Goal: Task Accomplishment & Management: Use online tool/utility

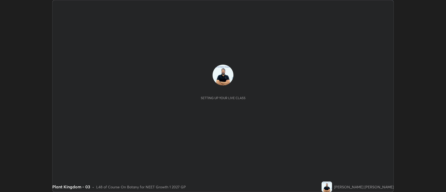
scroll to position [192, 446]
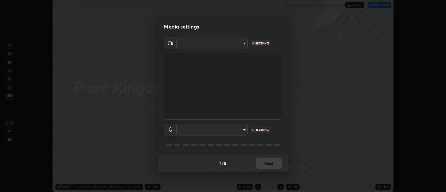
type input "2c539df44b605aa39b17bbacab34c2b800175de7e12b0f96efb5519cb0c2d180"
type input "default"
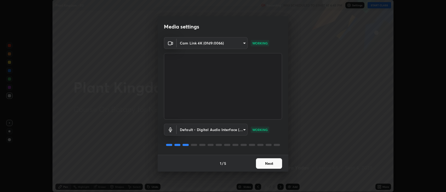
click at [267, 163] on button "Next" at bounding box center [269, 163] width 26 height 10
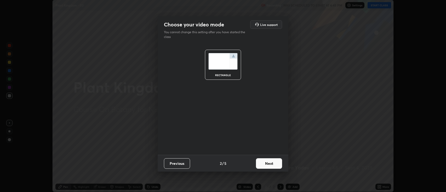
click at [268, 162] on button "Next" at bounding box center [269, 163] width 26 height 10
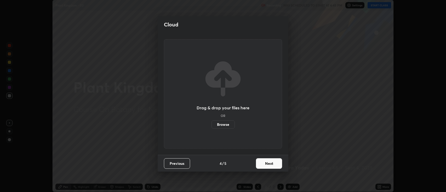
click at [269, 166] on button "Next" at bounding box center [269, 163] width 26 height 10
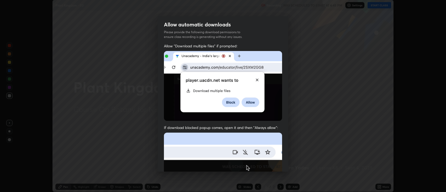
click at [268, 166] on img at bounding box center [223, 189] width 118 height 114
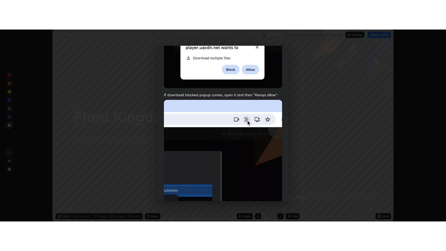
scroll to position [106, 0]
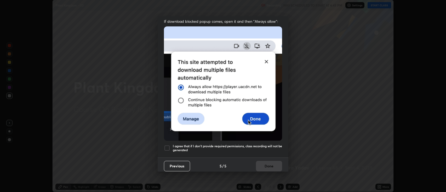
click at [167, 145] on div at bounding box center [167, 148] width 6 height 6
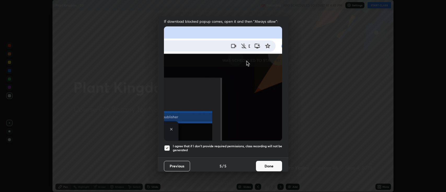
click at [267, 162] on button "Done" at bounding box center [269, 166] width 26 height 10
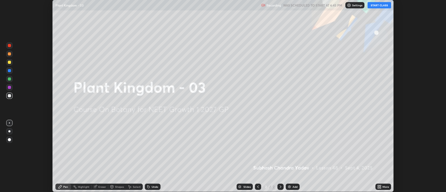
click at [378, 5] on button "START CLASS" at bounding box center [379, 5] width 24 height 6
click at [380, 186] on icon at bounding box center [379, 185] width 1 height 1
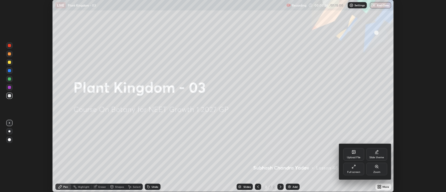
click at [351, 168] on div "Full screen" at bounding box center [353, 168] width 21 height 13
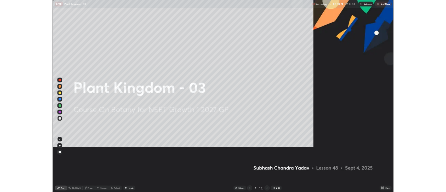
scroll to position [251, 446]
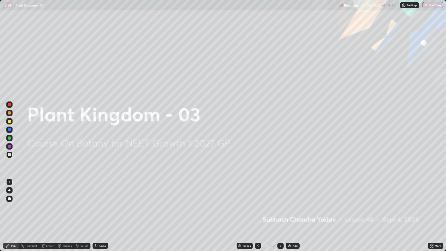
click at [288, 191] on img at bounding box center [289, 245] width 4 height 4
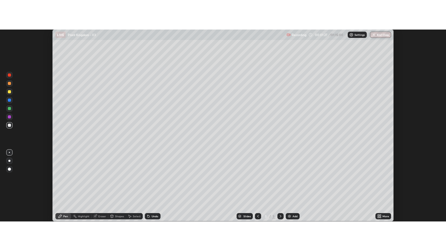
scroll to position [25930, 25676]
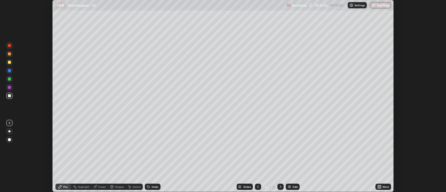
click at [102, 186] on div "Eraser" at bounding box center [102, 186] width 8 height 3
click at [9, 139] on div at bounding box center [9, 139] width 3 height 3
click at [10, 123] on div at bounding box center [9, 123] width 6 height 6
click at [62, 186] on icon at bounding box center [60, 186] width 4 height 4
click at [10, 62] on div at bounding box center [9, 62] width 3 height 3
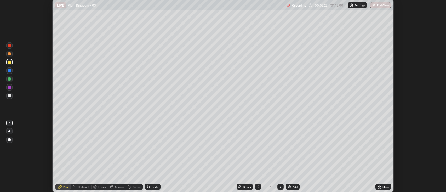
click at [9, 78] on div at bounding box center [9, 78] width 3 height 3
click at [10, 96] on div at bounding box center [9, 95] width 3 height 3
click at [9, 79] on div at bounding box center [9, 78] width 3 height 3
click at [104, 188] on div "Eraser" at bounding box center [102, 186] width 8 height 3
click at [67, 187] on div "Pen" at bounding box center [65, 186] width 5 height 3
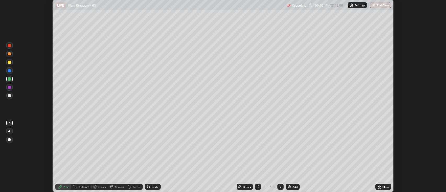
click at [9, 96] on div at bounding box center [9, 95] width 3 height 3
click at [7, 62] on div at bounding box center [9, 62] width 6 height 6
click at [9, 95] on div at bounding box center [9, 95] width 3 height 3
click at [9, 80] on div at bounding box center [9, 78] width 3 height 3
click at [8, 62] on div at bounding box center [9, 62] width 3 height 3
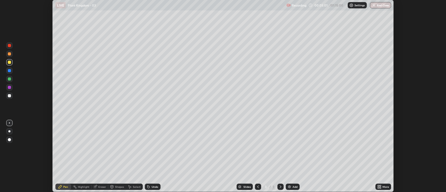
click at [379, 185] on icon at bounding box center [377, 185] width 1 height 1
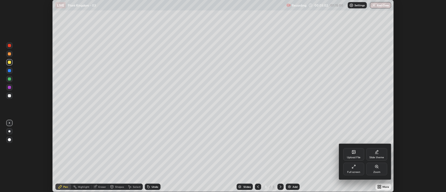
click at [354, 166] on icon at bounding box center [353, 166] width 4 height 4
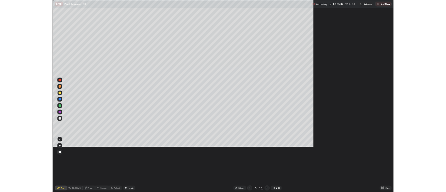
scroll to position [251, 446]
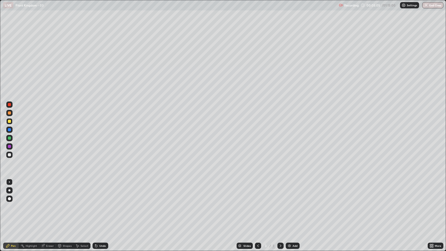
click at [7, 137] on div at bounding box center [9, 138] width 6 height 6
click at [8, 104] on div at bounding box center [9, 104] width 3 height 3
click at [49, 191] on div "Eraser" at bounding box center [50, 245] width 8 height 3
click at [11, 191] on div "Pen" at bounding box center [13, 245] width 5 height 3
click at [9, 154] on div at bounding box center [9, 154] width 3 height 3
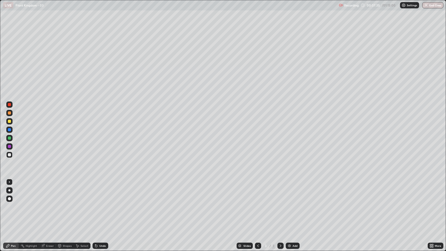
click at [10, 131] on div at bounding box center [9, 129] width 6 height 6
click at [49, 191] on div "Eraser" at bounding box center [50, 245] width 8 height 3
click at [14, 191] on div "Pen" at bounding box center [13, 245] width 5 height 3
click at [8, 138] on div at bounding box center [9, 137] width 3 height 3
click at [10, 155] on div at bounding box center [9, 154] width 3 height 3
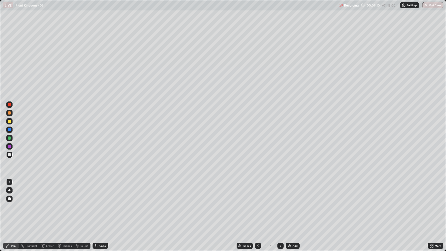
click at [373, 191] on div "Slides 3 / 3 Add" at bounding box center [267, 245] width 319 height 10
click at [378, 191] on div "Slides 3 / 3 Add" at bounding box center [267, 245] width 319 height 10
click at [390, 191] on div "Slides 3 / 3 Add" at bounding box center [267, 245] width 319 height 10
click at [396, 191] on div "Slides 3 / 3 Add" at bounding box center [267, 245] width 319 height 10
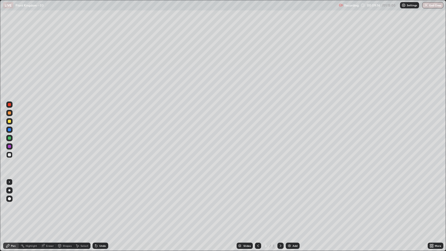
click at [394, 191] on div "Slides 3 / 3 Add" at bounding box center [267, 245] width 319 height 10
click at [393, 191] on div "Slides 3 / 3 Add" at bounding box center [267, 245] width 319 height 10
click at [49, 191] on div "Eraser" at bounding box center [50, 245] width 8 height 3
click at [15, 191] on div "Pen" at bounding box center [13, 245] width 5 height 3
click at [390, 191] on div "Slides 3 / 3 Add" at bounding box center [267, 245] width 319 height 10
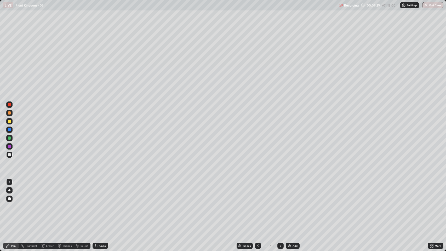
click at [395, 191] on div "Slides 3 / 3 Add" at bounding box center [267, 245] width 319 height 10
click at [400, 191] on div "Slides 3 / 3 Add" at bounding box center [267, 245] width 319 height 10
click at [8, 138] on div at bounding box center [9, 137] width 3 height 3
click at [10, 122] on div at bounding box center [9, 121] width 3 height 3
click at [9, 191] on div at bounding box center [9, 198] width 3 height 3
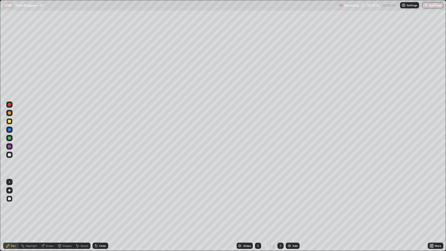
click at [11, 182] on div at bounding box center [9, 182] width 6 height 6
click at [48, 191] on div "Eraser" at bounding box center [50, 245] width 8 height 3
click at [9, 191] on div at bounding box center [9, 198] width 3 height 3
click at [9, 182] on div at bounding box center [9, 181] width 1 height 1
click at [13, 191] on div "Pen" at bounding box center [13, 245] width 5 height 3
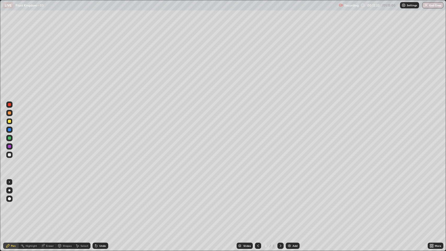
click at [10, 138] on div at bounding box center [9, 137] width 3 height 3
click at [48, 191] on div "Eraser" at bounding box center [50, 245] width 8 height 3
click at [13, 191] on div "Pen" at bounding box center [11, 245] width 16 height 10
click at [10, 156] on div at bounding box center [9, 154] width 3 height 3
click at [9, 131] on div at bounding box center [9, 129] width 3 height 3
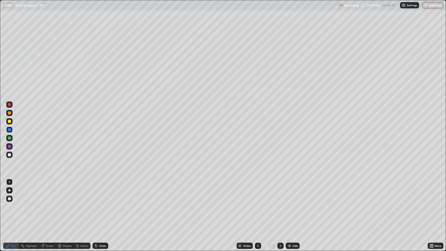
click at [8, 155] on div at bounding box center [9, 154] width 3 height 3
click at [9, 121] on div at bounding box center [9, 121] width 3 height 3
click at [45, 191] on div "Eraser" at bounding box center [47, 245] width 17 height 6
click at [9, 191] on div "Pen" at bounding box center [11, 245] width 16 height 6
click at [8, 138] on div at bounding box center [9, 137] width 3 height 3
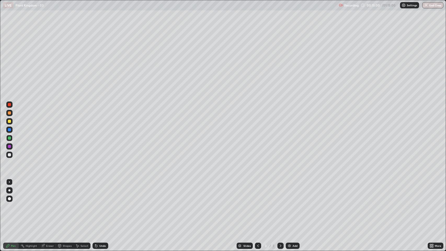
click at [9, 114] on div at bounding box center [9, 112] width 3 height 3
click at [8, 139] on div at bounding box center [9, 137] width 3 height 3
click at [9, 156] on div at bounding box center [9, 154] width 3 height 3
click at [8, 138] on div at bounding box center [9, 137] width 3 height 3
click at [8, 122] on div at bounding box center [9, 121] width 3 height 3
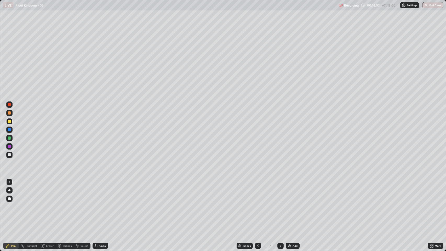
click at [431, 191] on icon at bounding box center [431, 245] width 4 height 4
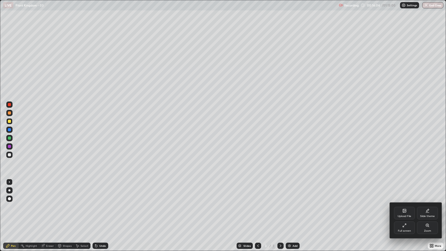
click at [403, 191] on icon at bounding box center [404, 225] width 4 height 4
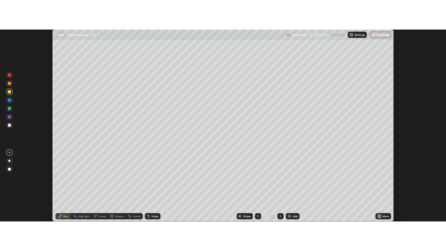
scroll to position [25930, 25676]
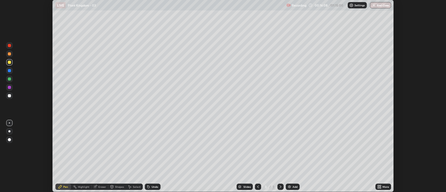
click at [8, 95] on div at bounding box center [9, 95] width 3 height 3
click at [98, 187] on div "Eraser" at bounding box center [102, 186] width 8 height 3
click at [63, 185] on div "Pen" at bounding box center [65, 186] width 5 height 3
click at [63, 187] on div "Pen" at bounding box center [65, 186] width 5 height 3
click at [9, 55] on div at bounding box center [9, 54] width 6 height 6
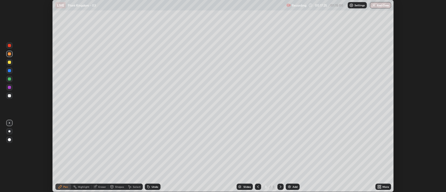
click at [379, 187] on icon at bounding box center [379, 186] width 4 height 4
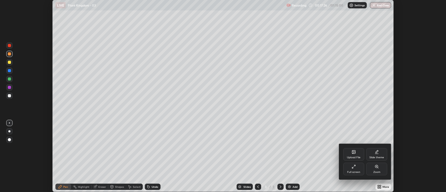
click at [352, 166] on icon at bounding box center [353, 166] width 4 height 4
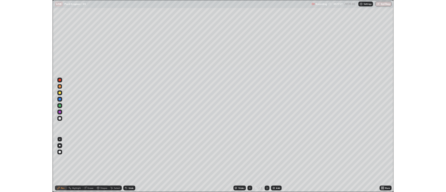
scroll to position [251, 446]
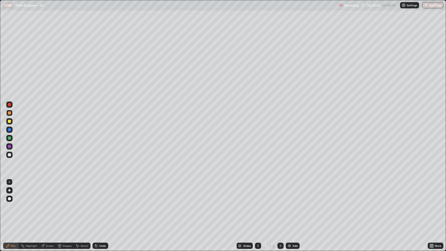
click at [289, 191] on img at bounding box center [289, 245] width 4 height 4
click at [10, 154] on div at bounding box center [9, 154] width 3 height 3
click at [10, 124] on div at bounding box center [9, 121] width 6 height 6
click at [8, 138] on div at bounding box center [9, 137] width 3 height 3
click at [9, 138] on div at bounding box center [9, 137] width 3 height 3
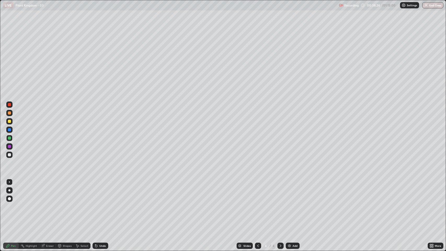
click at [9, 122] on div at bounding box center [9, 121] width 3 height 3
click at [8, 147] on div at bounding box center [9, 146] width 3 height 3
click at [10, 123] on div at bounding box center [9, 121] width 6 height 6
click at [9, 140] on div at bounding box center [9, 138] width 6 height 6
click at [9, 121] on div at bounding box center [9, 121] width 3 height 3
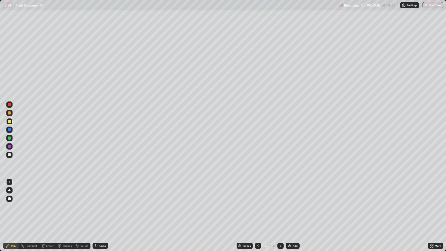
click at [49, 191] on div "Eraser" at bounding box center [50, 245] width 8 height 3
click at [15, 191] on div "Pen" at bounding box center [13, 245] width 5 height 3
click at [9, 112] on div at bounding box center [9, 112] width 3 height 3
click at [308, 191] on div "Slides 4 / 4 Add" at bounding box center [267, 245] width 319 height 10
click at [289, 191] on div "Add" at bounding box center [293, 245] width 14 height 6
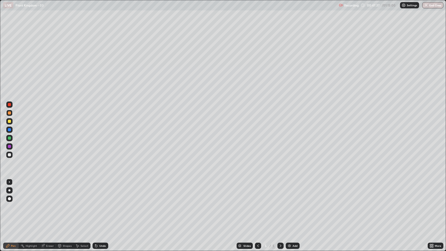
click at [9, 114] on div at bounding box center [9, 112] width 3 height 3
click at [9, 155] on div at bounding box center [9, 154] width 3 height 3
click at [9, 139] on div at bounding box center [9, 137] width 3 height 3
click at [11, 121] on div at bounding box center [9, 121] width 6 height 6
click at [7, 156] on div at bounding box center [9, 155] width 6 height 6
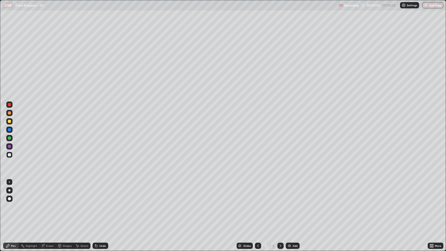
click at [9, 120] on div at bounding box center [9, 121] width 3 height 3
click at [11, 140] on div at bounding box center [9, 138] width 6 height 6
click at [9, 120] on div at bounding box center [9, 121] width 3 height 3
click at [0, 181] on div "Setting up your live class" at bounding box center [223, 125] width 446 height 251
click at [9, 138] on div at bounding box center [9, 137] width 3 height 3
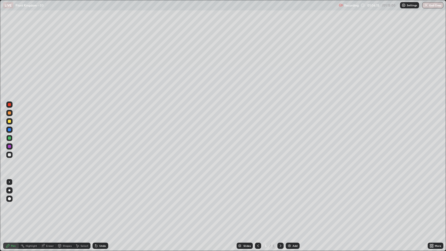
click at [289, 191] on img at bounding box center [289, 245] width 4 height 4
click at [48, 191] on div "Eraser" at bounding box center [47, 245] width 17 height 6
click at [47, 191] on div "Eraser" at bounding box center [50, 245] width 8 height 3
click at [11, 191] on div "Erase all" at bounding box center [9, 236] width 6 height 6
click at [255, 191] on div at bounding box center [258, 245] width 6 height 6
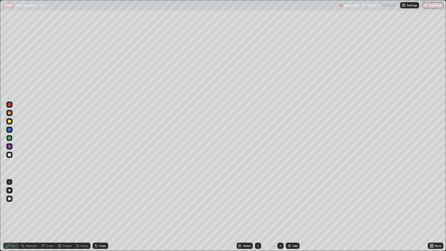
click at [432, 191] on icon at bounding box center [432, 246] width 1 height 1
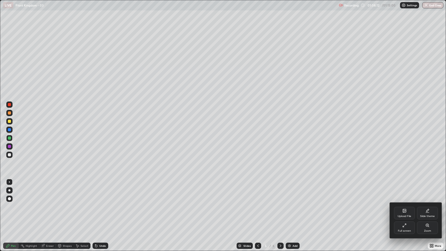
click at [403, 191] on icon at bounding box center [403, 225] width 1 height 1
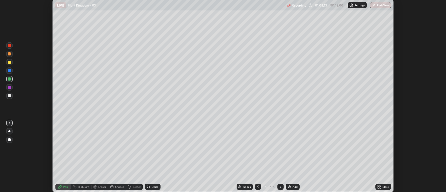
scroll to position [25930, 25676]
